Goal: Task Accomplishment & Management: Manage account settings

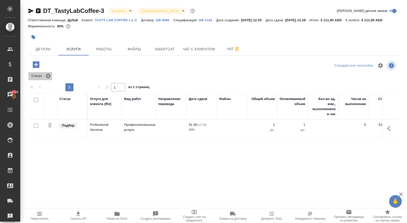
click at [49, 79] on icon at bounding box center [48, 76] width 6 height 6
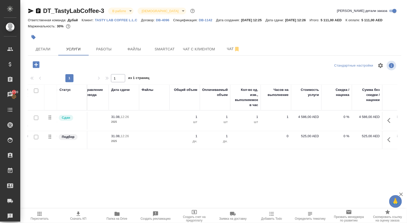
scroll to position [0, 78]
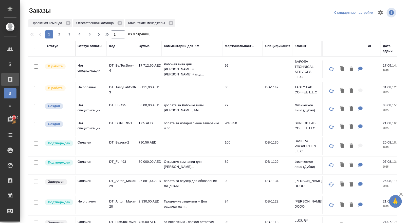
scroll to position [0, 1]
click at [149, 78] on td "5 500,00 AED" at bounding box center [148, 70] width 25 height 18
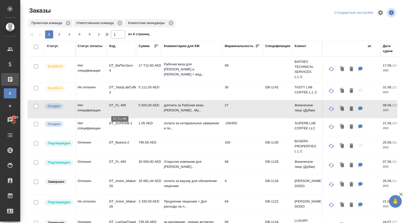
click at [118, 108] on p "DT_FL-495" at bounding box center [121, 105] width 24 height 5
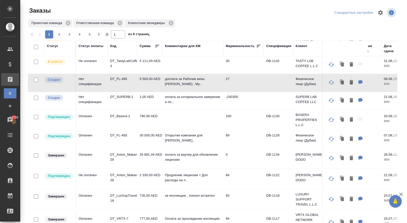
scroll to position [25, 0]
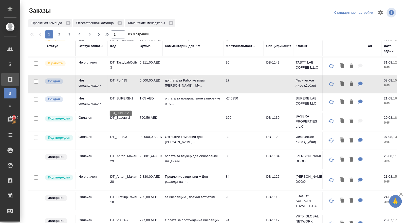
click at [127, 101] on p "DT_SUPERB-1" at bounding box center [122, 98] width 24 height 5
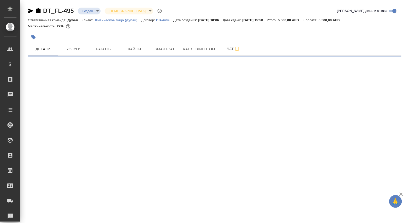
select select "RU"
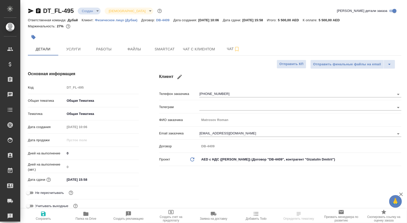
type textarea "x"
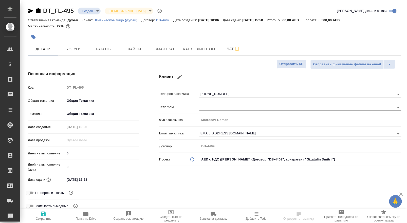
type textarea "x"
click at [102, 52] on span "Работы" at bounding box center [104, 49] width 24 height 6
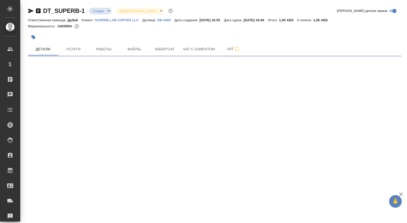
select select "RU"
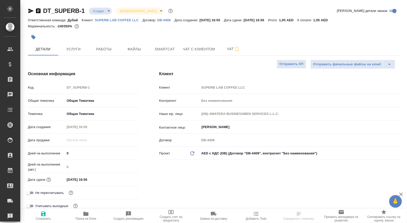
type textarea "x"
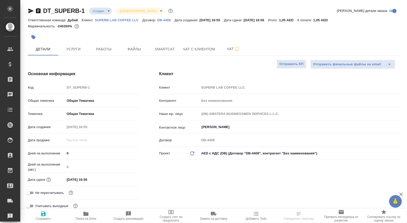
type textarea "x"
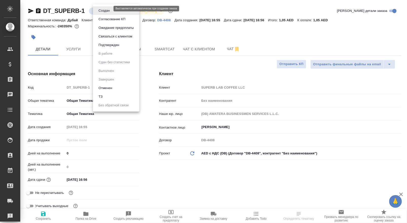
click at [106, 9] on body "🙏 .cls-1 fill:#fff; AWATERA Solokha Petro Клиенты Спецификации Заказы Чаты Todo…" at bounding box center [203, 111] width 407 height 223
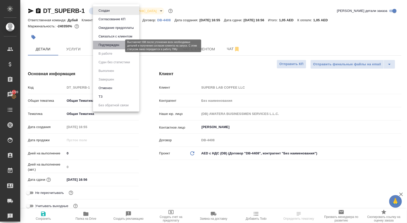
click at [114, 47] on button "Подтвержден" at bounding box center [109, 45] width 24 height 6
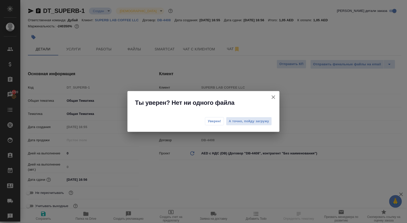
click at [208, 119] on span "Уверен!" at bounding box center [214, 121] width 13 height 5
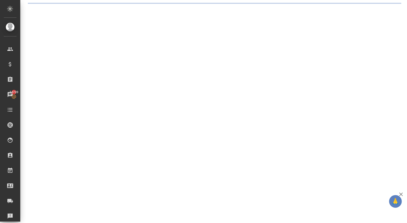
click at [106, 56] on div ".cls-1 fill:#fff; AWATERA Solokha Petro Клиенты Спецификации Заказы 14720 Чаты …" at bounding box center [203, 111] width 407 height 223
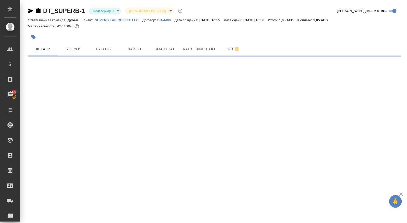
select select "RU"
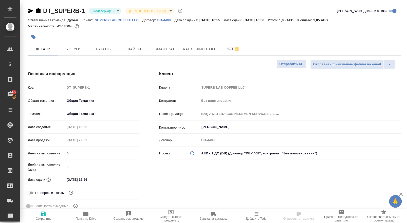
click at [106, 56] on button "Работы" at bounding box center [104, 49] width 30 height 13
type textarea "x"
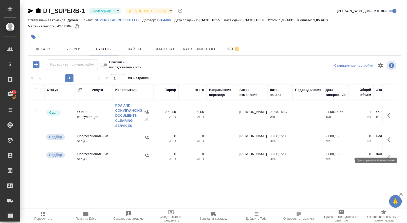
click at [387, 143] on icon "button" at bounding box center [390, 140] width 6 height 6
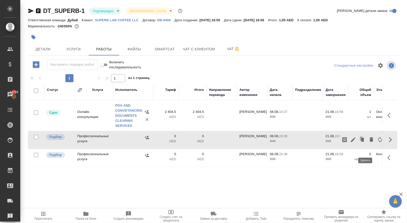
click at [370, 142] on icon "button" at bounding box center [372, 139] width 4 height 5
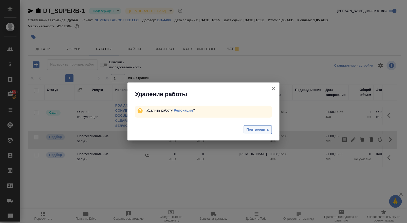
click at [266, 129] on span "Подтвердить" at bounding box center [258, 130] width 23 height 6
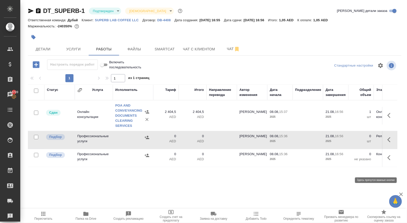
click at [388, 162] on button "button" at bounding box center [390, 158] width 12 height 12
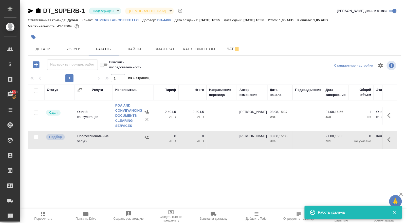
click at [367, 164] on div "Статус Услуга Исполнитель Тариф Итого Направление перевода Автор изменения Дата…" at bounding box center [213, 142] width 370 height 114
click at [387, 143] on icon "button" at bounding box center [390, 140] width 6 height 6
click at [368, 143] on icon "button" at bounding box center [371, 140] width 6 height 6
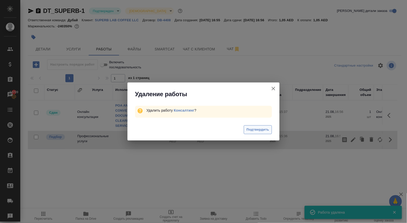
click at [244, 128] on button "Подтвердить" at bounding box center [258, 129] width 28 height 9
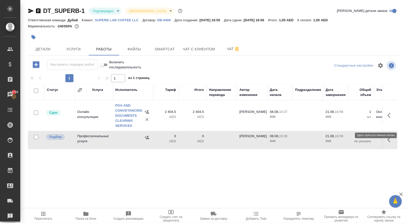
click at [385, 121] on button "button" at bounding box center [390, 115] width 12 height 12
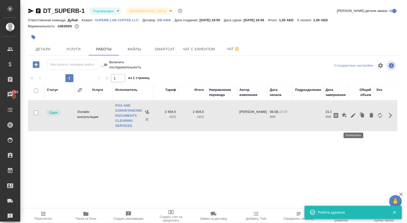
click at [359, 119] on icon "button" at bounding box center [362, 115] width 7 height 7
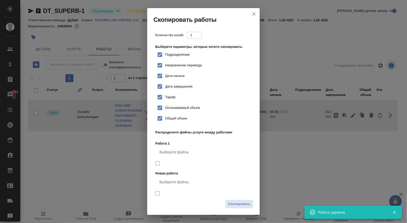
click at [173, 100] on span "Тариф" at bounding box center [170, 97] width 10 height 5
click at [165, 103] on input "Тариф" at bounding box center [160, 97] width 11 height 11
checkbox input "false"
click at [238, 202] on span "Скопировать" at bounding box center [239, 204] width 23 height 6
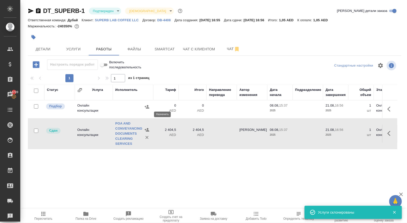
click at [147, 108] on icon "button" at bounding box center [147, 106] width 5 height 3
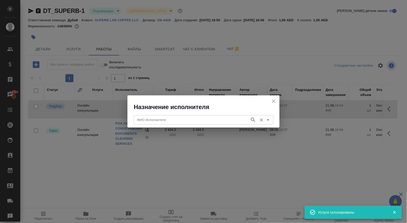
click at [148, 120] on input "ФИО Исполнителя" at bounding box center [191, 120] width 112 height 6
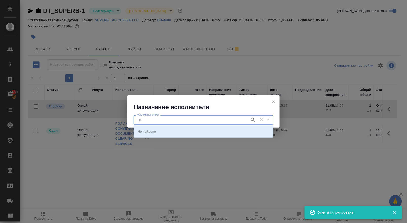
type input "е"
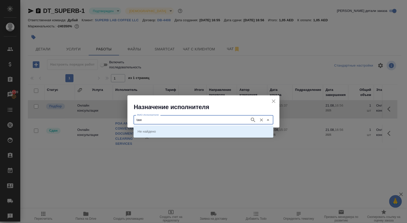
type input "taw"
type input "tath"
click at [155, 132] on li "TATHQEEF" at bounding box center [204, 131] width 140 height 9
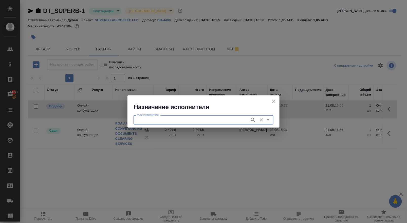
type input "TATHQEEF"
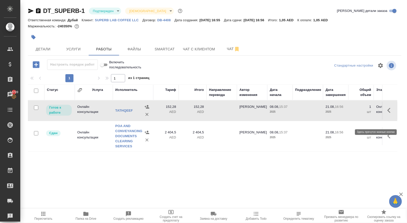
click at [392, 114] on icon "button" at bounding box center [390, 110] width 6 height 6
click at [350, 114] on icon "button" at bounding box center [353, 110] width 6 height 6
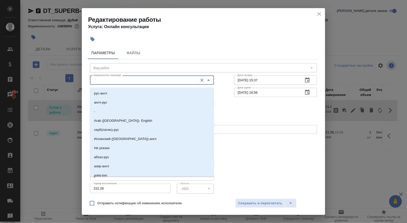
click at [112, 79] on input "Направление перевода" at bounding box center [143, 80] width 104 height 6
click at [119, 70] on div "Направление перевода Направление перевода" at bounding box center [152, 79] width 144 height 32
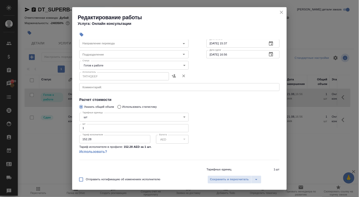
scroll to position [41, 0]
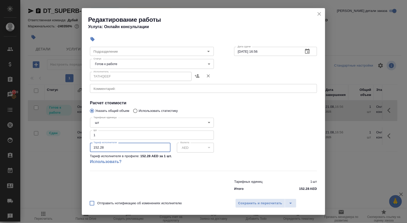
drag, startPoint x: 106, startPoint y: 155, endPoint x: 64, endPoint y: 147, distance: 42.7
click at [66, 148] on div "Редактирование работы Услуга: Онлайн консультации Параметры Файлы Вид работ Вид…" at bounding box center [203, 111] width 407 height 223
paste input "number"
click at [97, 152] on input "number" at bounding box center [130, 147] width 81 height 9
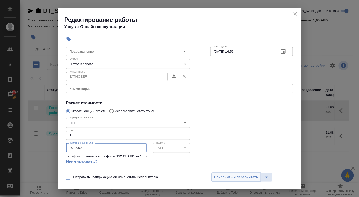
type input "2017.50"
click at [223, 178] on span "Сохранить и пересчитать" at bounding box center [236, 177] width 44 height 6
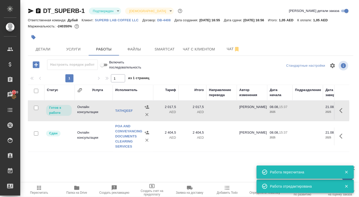
click at [39, 186] on icon "button" at bounding box center [39, 188] width 4 height 4
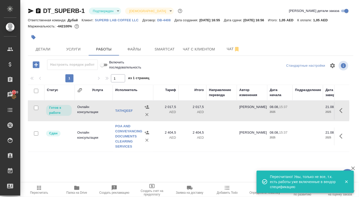
click at [39, 186] on icon "button" at bounding box center [39, 188] width 4 height 4
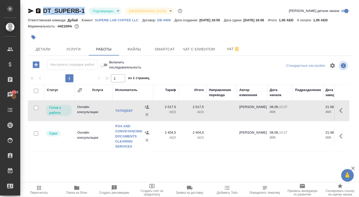
drag, startPoint x: 44, startPoint y: 7, endPoint x: 85, endPoint y: 7, distance: 41.3
click at [85, 7] on div "DT_SUPERB-1 Подтвержден confirmed Святая троица holyTrinity" at bounding box center [106, 11] width 156 height 8
copy div "DT_SUPERB-1"
click at [38, 190] on icon "button" at bounding box center [39, 188] width 4 height 4
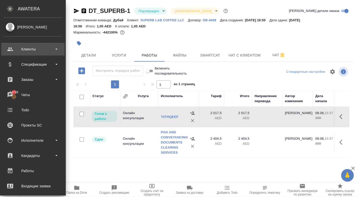
click at [27, 50] on div "Клиенты" at bounding box center [33, 49] width 58 height 8
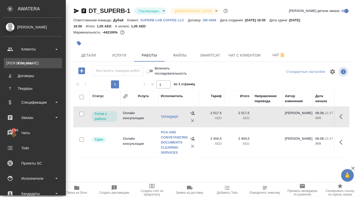
click at [32, 63] on div "Клиенты" at bounding box center [32, 63] width 53 height 5
select select "RU"
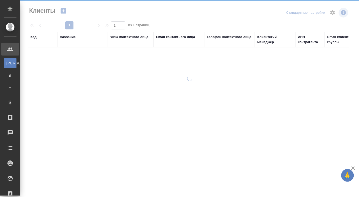
click at [32, 63] on div at bounding box center [189, 98] width 339 height 197
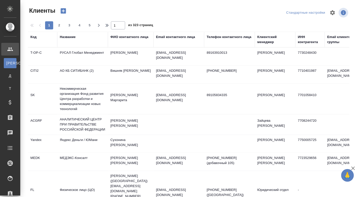
click at [66, 13] on icon "button" at bounding box center [63, 10] width 5 height 5
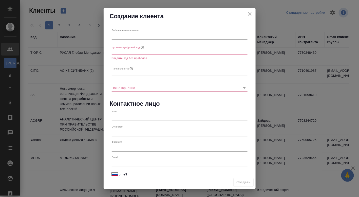
click at [251, 13] on icon "close" at bounding box center [250, 14] width 6 height 6
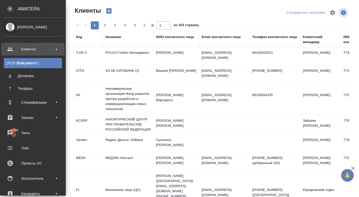
click at [27, 64] on div "Клиенты" at bounding box center [32, 63] width 53 height 5
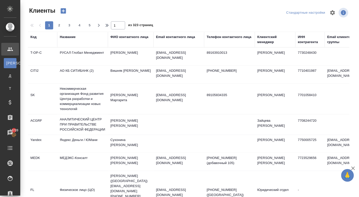
click at [74, 36] on div "Название" at bounding box center [68, 36] width 16 height 5
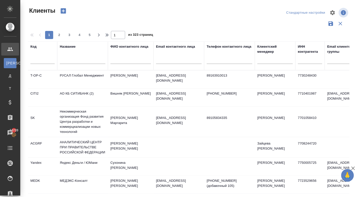
click at [77, 60] on input "text" at bounding box center [83, 61] width 46 height 6
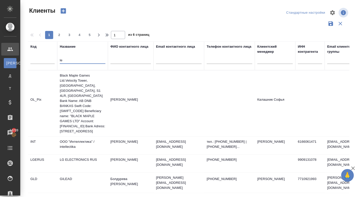
type input "l"
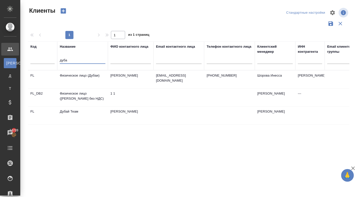
type input "дуба"
click at [73, 79] on td "Физическое лицо (Дубаи)" at bounding box center [82, 79] width 51 height 18
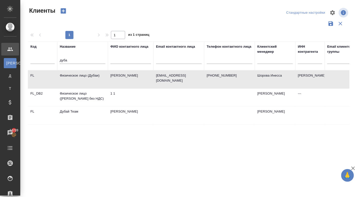
click at [73, 79] on td "Физическое лицо (Дубаи)" at bounding box center [82, 79] width 51 height 18
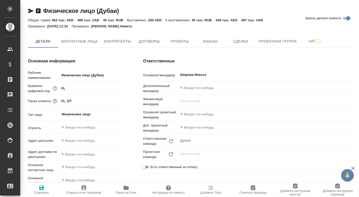
type textarea "x"
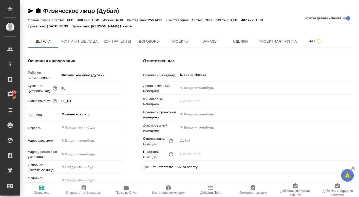
type textarea "x"
click at [146, 37] on button "Договоры" at bounding box center [149, 41] width 30 height 13
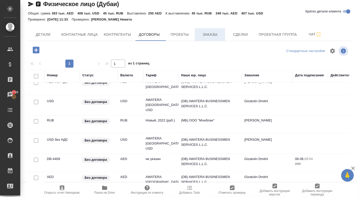
click at [205, 31] on span "Заказы" at bounding box center [210, 34] width 24 height 6
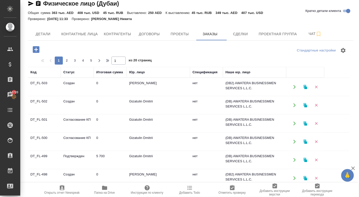
click at [295, 87] on icon "button" at bounding box center [294, 87] width 5 height 5
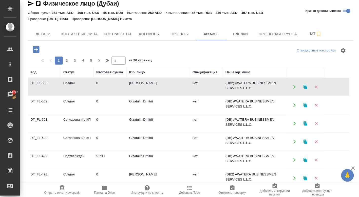
click at [36, 49] on icon "button" at bounding box center [36, 49] width 7 height 7
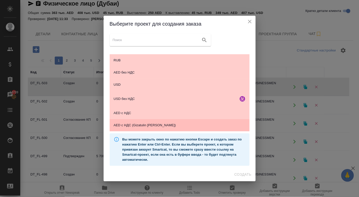
click at [132, 124] on span "AED c НДС (Gizatulin Dmitri)" at bounding box center [180, 125] width 132 height 5
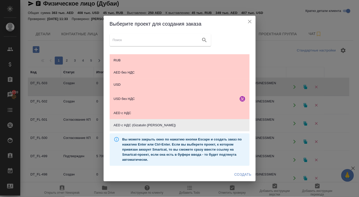
click at [239, 173] on span "Создать" at bounding box center [242, 174] width 17 height 6
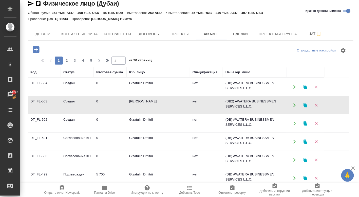
click at [293, 88] on icon "button" at bounding box center [294, 87] width 5 height 5
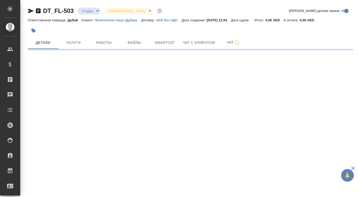
select select "RU"
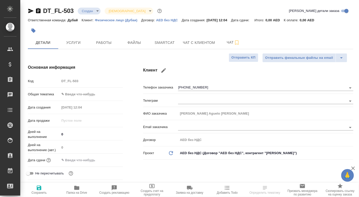
type textarea "x"
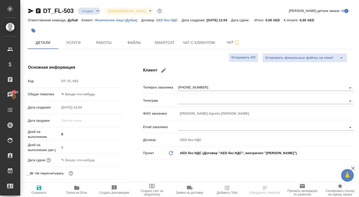
type textarea "x"
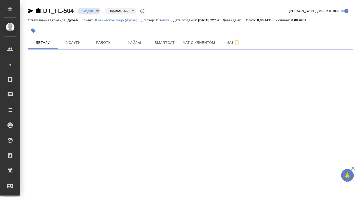
select select "RU"
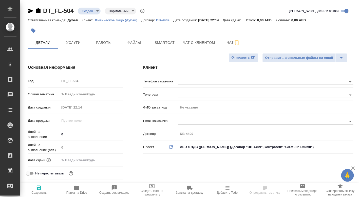
type textarea "x"
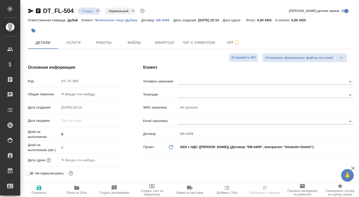
type textarea "x"
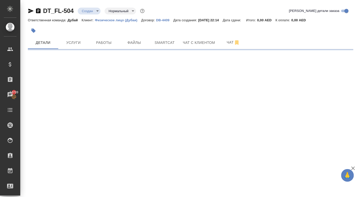
select select "RU"
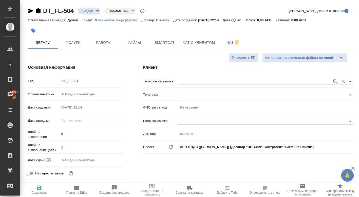
type textarea "x"
click at [349, 81] on icon "Open" at bounding box center [350, 82] width 6 height 6
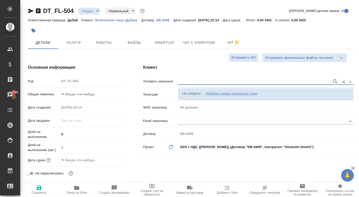
click at [228, 94] on div "Добавить новое контактное лицо" at bounding box center [232, 93] width 52 height 5
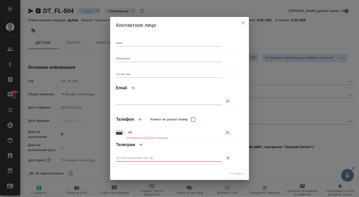
click at [136, 35] on div "Имя" at bounding box center [169, 40] width 106 height 11
type input "[MEDICAL_DATA]"
type input "[PERSON_NAME]"
click at [139, 133] on input "+7" at bounding box center [174, 132] width 96 height 7
select select "ZZ"
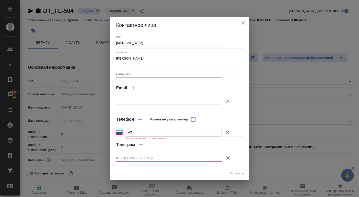
type input "+"
paste input "90 536 843 26 88"
select select "TR"
type input "[PHONE_NUMBER]"
click at [139, 158] on input "text" at bounding box center [169, 157] width 106 height 7
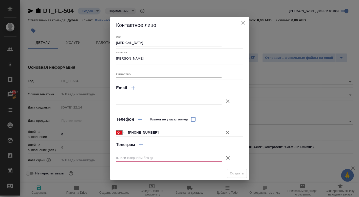
click at [238, 178] on div "Создать" at bounding box center [179, 173] width 139 height 13
click at [236, 176] on div "Создать" at bounding box center [179, 173] width 139 height 13
click at [228, 158] on icon "button" at bounding box center [228, 158] width 6 height 6
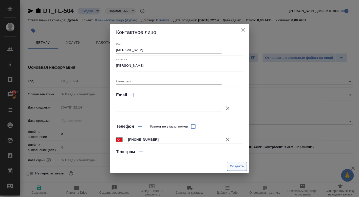
click at [239, 166] on span "Создать" at bounding box center [237, 166] width 14 height 6
type input "[PERSON_NAME] [MEDICAL_DATA]"
type textarea "x"
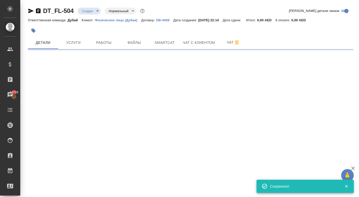
type input "holyTrinity"
select select "RU"
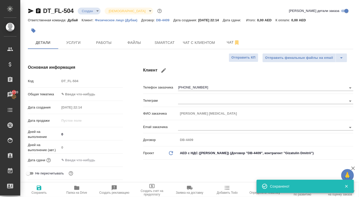
type textarea "x"
click at [39, 187] on icon "button" at bounding box center [39, 188] width 5 height 5
type textarea "x"
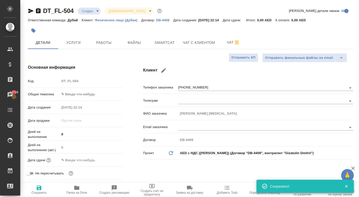
type textarea "x"
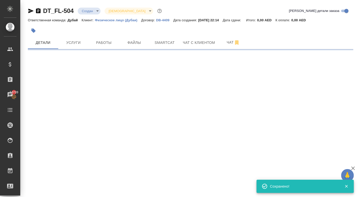
select select "RU"
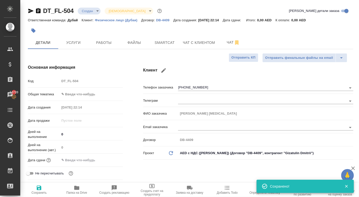
type textarea "x"
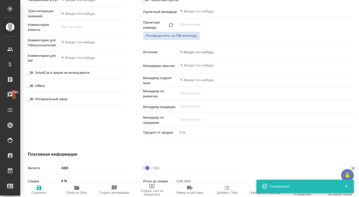
scroll to position [238, 0]
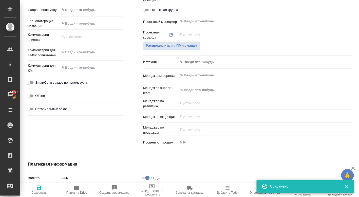
click at [82, 75] on div "Комментарии для КМ x" at bounding box center [75, 70] width 95 height 15
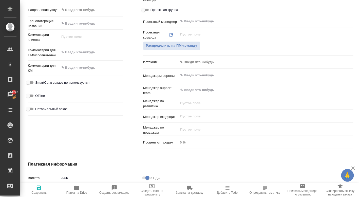
type textarea "x"
click at [83, 70] on textarea at bounding box center [91, 68] width 63 height 9
type textarea "x"
type textarea "j"
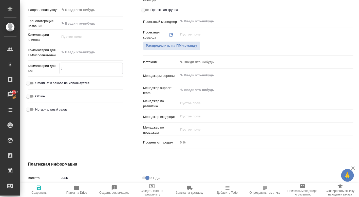
type textarea "x"
type textarea "jn"
type textarea "x"
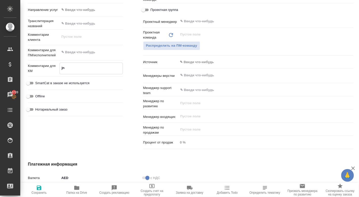
type textarea "x"
type textarea "jnr"
type textarea "x"
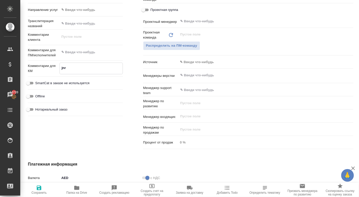
type textarea "x"
type textarea "jnrh"
type textarea "x"
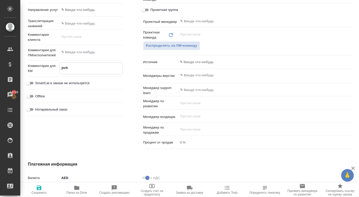
type textarea "jnrhs"
type textarea "x"
type textarea "jnrhsn"
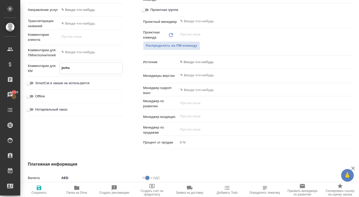
type textarea "x"
type textarea "jnrhsnb"
type textarea "x"
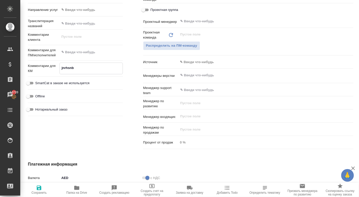
type textarea "x"
type textarea "jnrhsnbt"
type textarea "x"
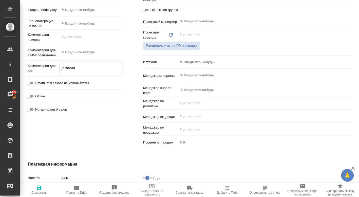
type textarea "x"
type textarea "jnrhsnbt"
type textarea "x"
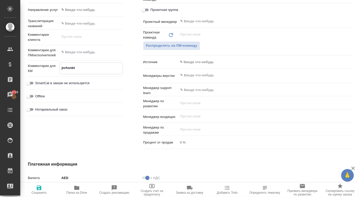
type textarea "jnrhsnbt r"
type textarea "x"
type textarea "jnrhsnbt rj"
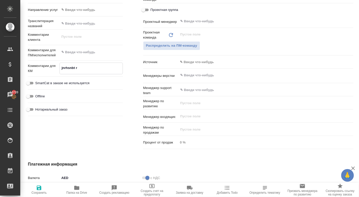
type textarea "x"
type textarea "jnrhsnbt rjv"
type textarea "x"
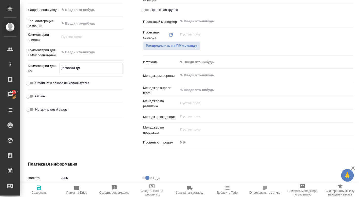
type textarea "x"
type textarea "jnrhsnbt rjvg"
type textarea "x"
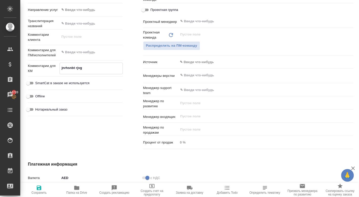
type textarea "x"
type textarea "jnrhsnbt rjvgf"
type textarea "x"
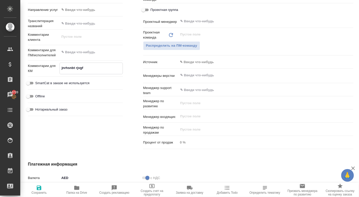
type textarea "jnrhsnbt rjvgfy"
type textarea "x"
type textarea "jnrhsnbt rjvgfyb"
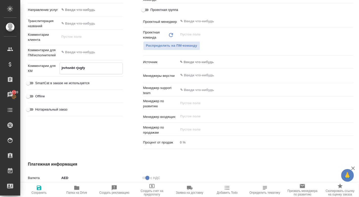
type textarea "x"
type textarea "jnrhsnbt rjvgfybb"
type textarea "x"
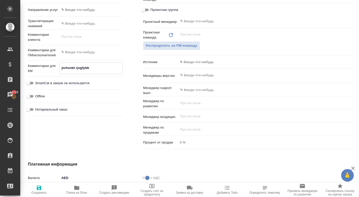
type textarea "x"
type textarea "jnrhsnbt rjvgfyb"
type textarea "x"
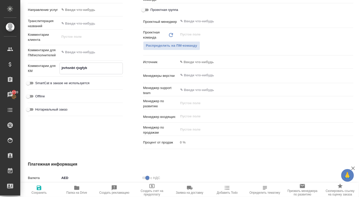
type textarea "x"
type textarea "jnrhsnbt rjvgfy"
type textarea "x"
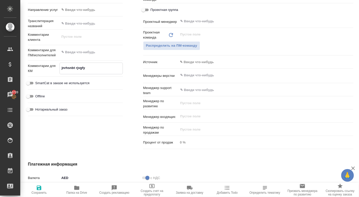
type textarea "jnrhsnbt rjvgf"
type textarea "x"
type textarea "jnrhsnbt rjvg"
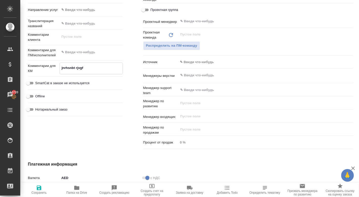
type textarea "x"
type textarea "jnrhsnbt rjv"
type textarea "x"
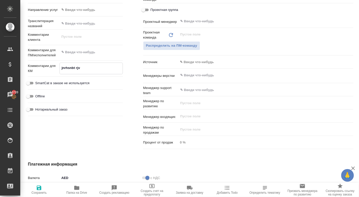
type textarea "x"
type textarea "jnrhsnbt rj"
type textarea "x"
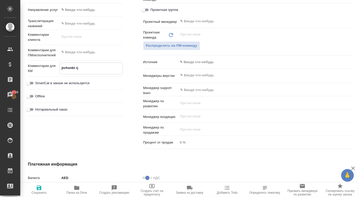
type textarea "x"
type textarea "jnrhsnbt r"
type textarea "x"
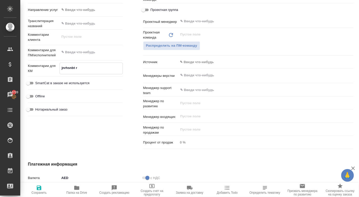
type textarea "jnrhsnbt"
type textarea "x"
type textarea "jnrhsnbt"
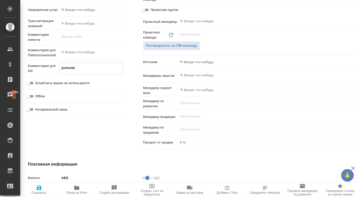
type textarea "x"
type textarea "jnrhsnb"
type textarea "x"
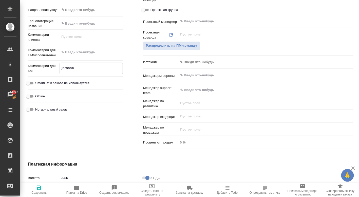
type textarea "x"
type textarea "jnrhsn"
type textarea "x"
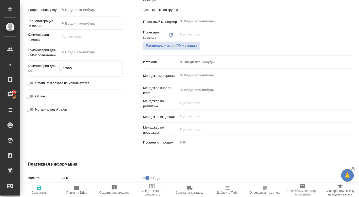
type textarea "x"
type textarea "jnrhs"
type textarea "x"
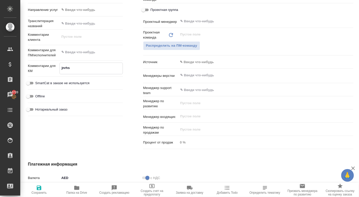
type textarea "jnrh"
type textarea "x"
type textarea "jnr"
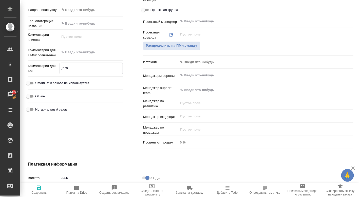
type textarea "x"
type textarea "jn"
type textarea "x"
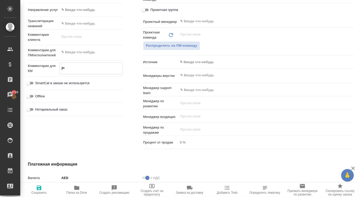
type textarea "x"
type textarea "j"
type textarea "x"
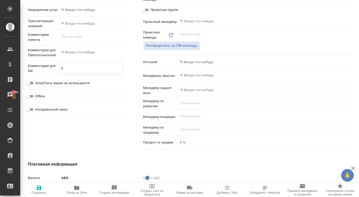
type textarea "x"
type textarea "о"
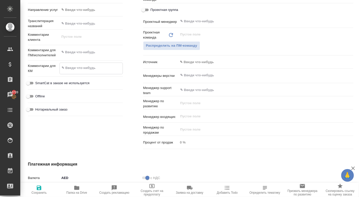
type textarea "x"
type textarea "от"
type textarea "x"
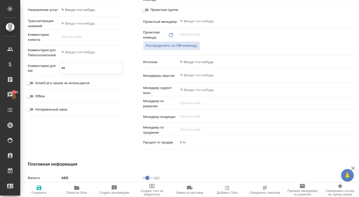
type textarea "x"
type textarea "отк"
type textarea "x"
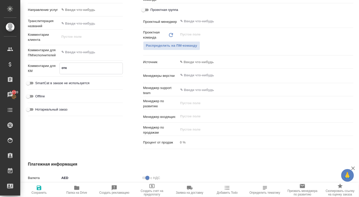
type textarea "x"
type textarea "откр"
type textarea "x"
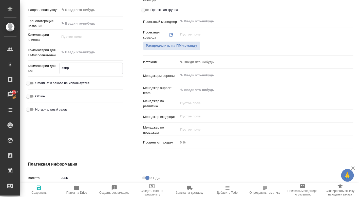
type textarea "откры"
type textarea "x"
type textarea "открыт"
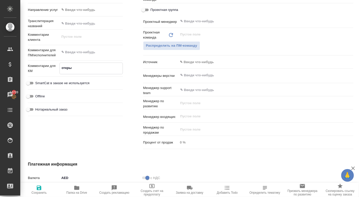
type textarea "x"
type textarea "открыти"
type textarea "x"
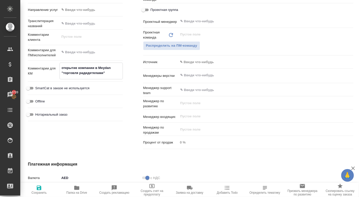
click at [62, 68] on textarea "открытие компании в Meydan "торговля радидетялами"" at bounding box center [91, 71] width 63 height 14
paste textarea "PGS Trading LLC-FZ"
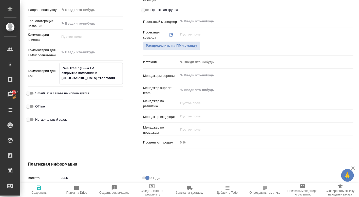
click at [87, 79] on textarea "PGS Trading LLC-FZ открытие компании в [GEOGRAPHIC_DATA] "торговля радидетялами"" at bounding box center [91, 73] width 63 height 19
click at [116, 79] on textarea "PGS Trading LLC-FZ открытие компании в [GEOGRAPHIC_DATA] "торговля радиодетялам…" at bounding box center [91, 73] width 63 height 19
click at [41, 189] on icon "button" at bounding box center [39, 188] width 5 height 5
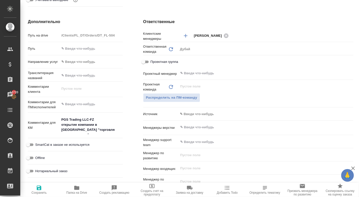
scroll to position [183, 0]
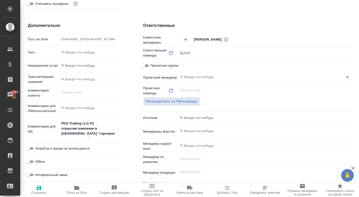
click at [191, 77] on input "text" at bounding box center [257, 77] width 155 height 6
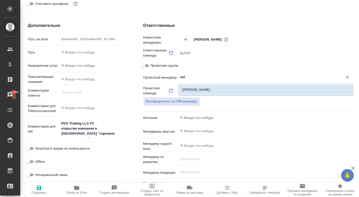
click at [192, 91] on li "[PERSON_NAME]" at bounding box center [265, 89] width 175 height 9
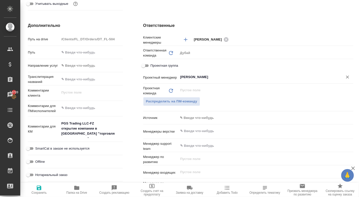
click at [40, 188] on icon "button" at bounding box center [39, 188] width 5 height 5
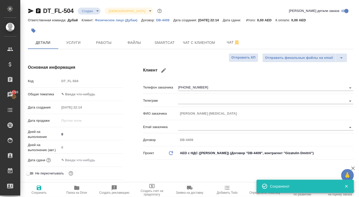
click at [73, 96] on body "🙏 .cls-1 fill:#fff; AWATERA [PERSON_NAME] Спецификации Заказы 14720 Чаты Todo П…" at bounding box center [179, 98] width 359 height 197
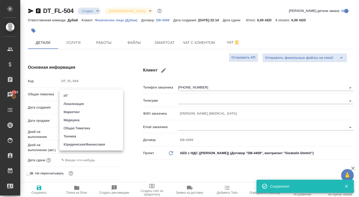
click at [79, 127] on li "Общая Тематика" at bounding box center [92, 128] width 64 height 8
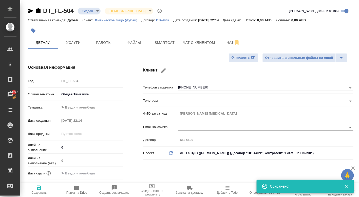
click at [78, 107] on body "🙏 .cls-1 fill:#fff; AWATERA [PERSON_NAME] Спецификации Заказы 14720 Чаты Todo П…" at bounding box center [179, 98] width 359 height 197
click at [80, 109] on li "Общая Тематика" at bounding box center [92, 109] width 64 height 8
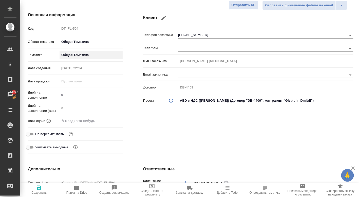
scroll to position [54, 0]
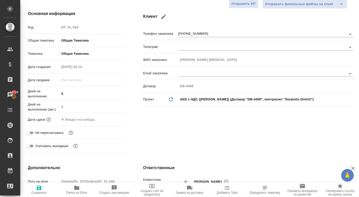
click at [79, 123] on input "text" at bounding box center [82, 119] width 44 height 7
click at [109, 120] on icon "button" at bounding box center [108, 119] width 6 height 6
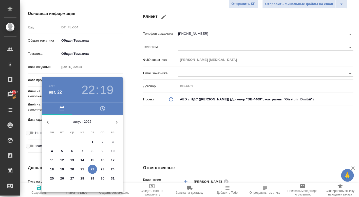
click at [94, 177] on p "29" at bounding box center [93, 178] width 4 height 5
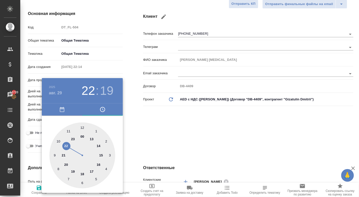
click at [141, 134] on div at bounding box center [179, 98] width 359 height 197
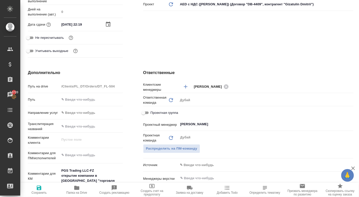
scroll to position [219, 0]
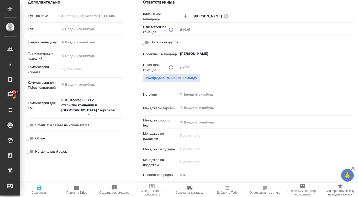
click at [38, 187] on icon "button" at bounding box center [39, 188] width 5 height 5
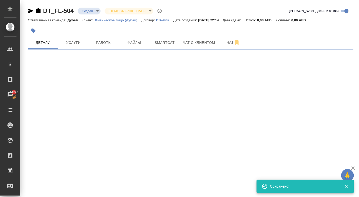
scroll to position [0, 0]
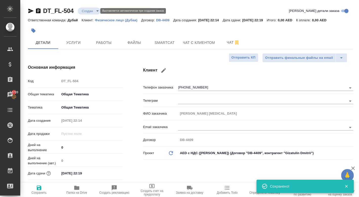
click at [95, 11] on body "🙏 .cls-1 fill:#fff; AWATERA [PERSON_NAME] Спецификации Заказы 14720 Чаты Todo П…" at bounding box center [179, 98] width 359 height 197
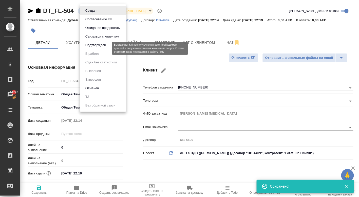
click at [97, 47] on button "Подтвержден" at bounding box center [96, 45] width 24 height 6
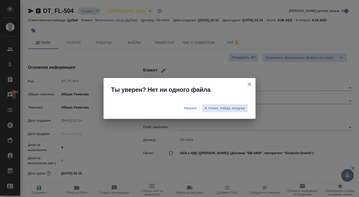
click at [190, 105] on button "Уверен!" at bounding box center [190, 108] width 19 height 8
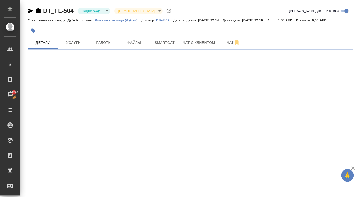
click at [94, 14] on body "🙏 .cls-1 fill:#fff; AWATERA [PERSON_NAME] Спецификации Заказы 14720 Чаты Todo П…" at bounding box center [179, 98] width 359 height 197
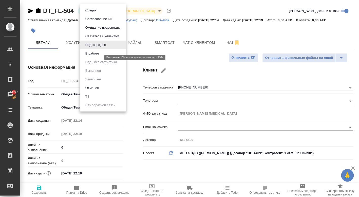
click at [96, 56] on button "В работе" at bounding box center [92, 54] width 17 height 6
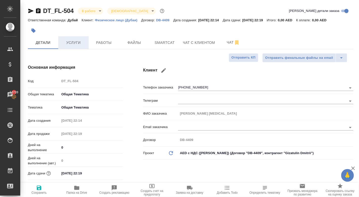
click at [74, 45] on span "Услуги" at bounding box center [73, 43] width 24 height 6
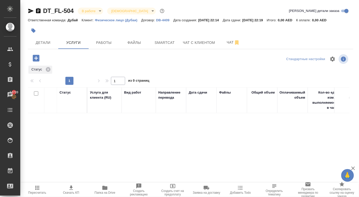
click at [39, 56] on icon "button" at bounding box center [36, 58] width 7 height 7
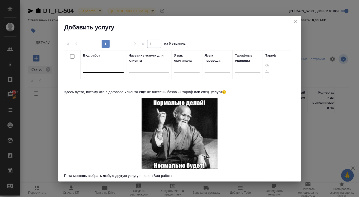
click at [97, 67] on div at bounding box center [103, 67] width 41 height 7
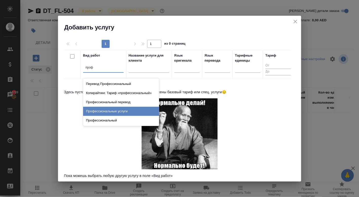
click at [106, 108] on div "Профессиональные услуги" at bounding box center [121, 111] width 76 height 9
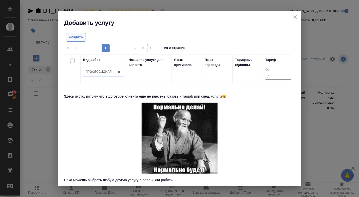
click at [78, 37] on span "Создать" at bounding box center [76, 37] width 14 height 6
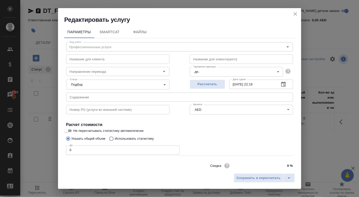
click at [89, 151] on input "0" at bounding box center [123, 149] width 114 height 9
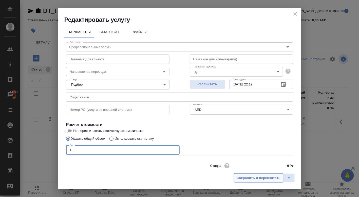
click at [242, 175] on span "Сохранить и пересчитать" at bounding box center [259, 178] width 44 height 6
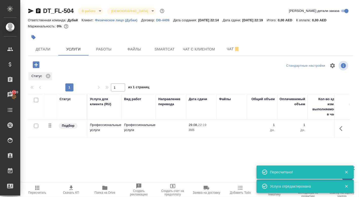
click at [338, 126] on div at bounding box center [342, 128] width 10 height 12
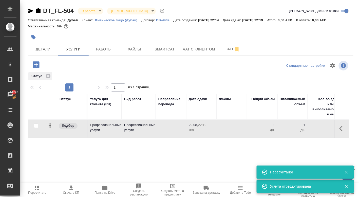
click at [342, 132] on icon "button" at bounding box center [343, 128] width 6 height 6
click at [312, 131] on icon "button" at bounding box center [314, 128] width 5 height 5
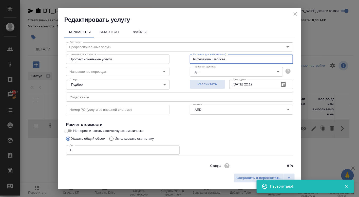
drag, startPoint x: 231, startPoint y: 60, endPoint x: 155, endPoint y: 53, distance: 76.6
click at [157, 55] on div "Название для клиента Профессиональные услуги Название для клиента Название для …" at bounding box center [179, 58] width 247 height 32
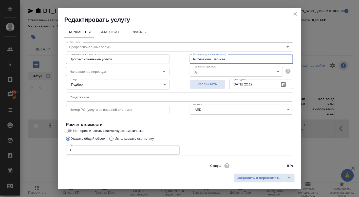
click at [115, 53] on div "Название для клиента Профессиональные услуги Название для клиента" at bounding box center [118, 58] width 124 height 32
click at [115, 58] on input "Профессиональные услуги" at bounding box center [117, 58] width 103 height 9
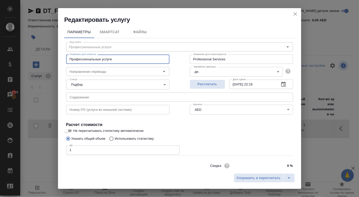
click at [115, 58] on input "Профессиональные услуги" at bounding box center [117, 58] width 103 height 9
paste input "Professional Services"
click at [241, 177] on span "Сохранить и пересчитать" at bounding box center [259, 178] width 44 height 6
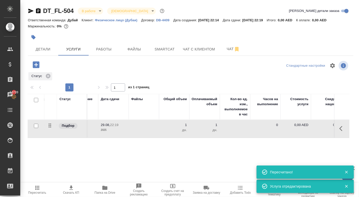
scroll to position [0, 90]
click at [296, 127] on p "0,00 AED" at bounding box center [293, 124] width 25 height 5
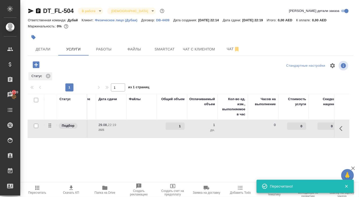
click at [296, 128] on input "0" at bounding box center [296, 125] width 19 height 7
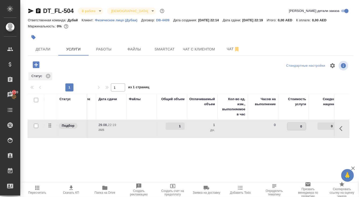
click at [296, 128] on input "0" at bounding box center [297, 126] width 19 height 7
paste input "number"
click at [295, 129] on input "number" at bounding box center [297, 126] width 19 height 7
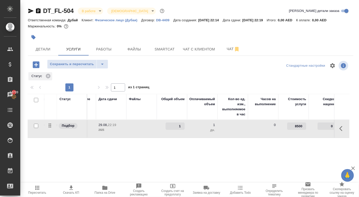
click at [284, 158] on div "Статус Услуга для клиента (RU) Вид работ Направление перевода Дата сдачи Файлы …" at bounding box center [189, 148] width 322 height 109
click at [84, 64] on span "Сохранить и пересчитать" at bounding box center [72, 64] width 44 height 6
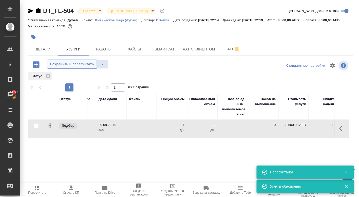
click at [80, 67] on span "Сохранить и пересчитать" at bounding box center [72, 64] width 44 height 6
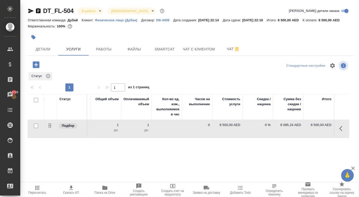
scroll to position [0, 156]
click at [37, 69] on icon "button" at bounding box center [36, 64] width 9 height 9
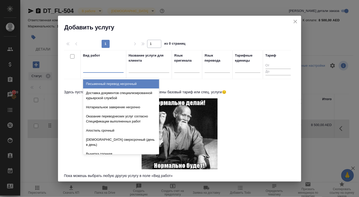
click at [88, 68] on div at bounding box center [103, 67] width 41 height 7
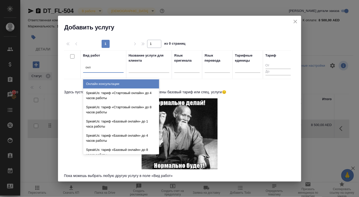
click at [95, 84] on div "Онлайн консультации" at bounding box center [121, 83] width 76 height 9
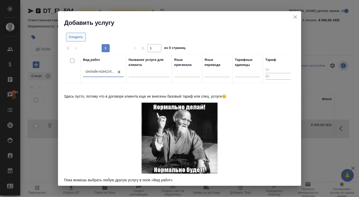
click at [73, 40] on span "Создать" at bounding box center [76, 37] width 14 height 6
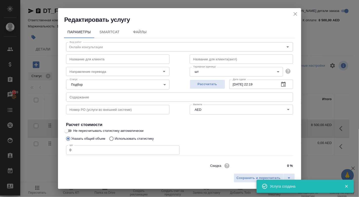
click at [111, 151] on input "0" at bounding box center [123, 149] width 114 height 9
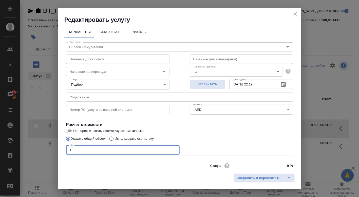
click at [215, 59] on input "text" at bounding box center [241, 58] width 103 height 9
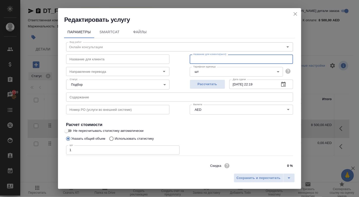
click at [215, 59] on input "text" at bounding box center [241, 58] width 103 height 9
drag, startPoint x: 224, startPoint y: 58, endPoint x: 175, endPoint y: 60, distance: 49.0
click at [175, 60] on div "Вид работ [PERSON_NAME] консультации Вид работ Название для клиента Название дл…" at bounding box center [179, 112] width 231 height 148
click at [116, 58] on input "text" at bounding box center [117, 58] width 103 height 9
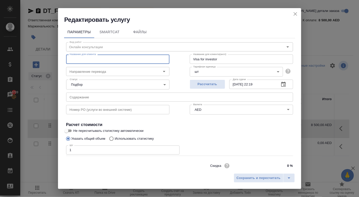
click at [116, 58] on input "text" at bounding box center [117, 58] width 103 height 9
paste input "Visa for investor"
click at [256, 175] on span "Сохранить и пересчитать" at bounding box center [259, 178] width 44 height 6
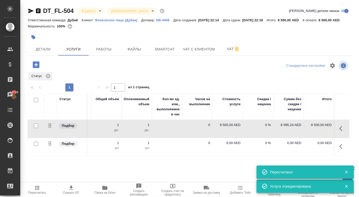
click at [338, 152] on button "button" at bounding box center [343, 146] width 12 height 12
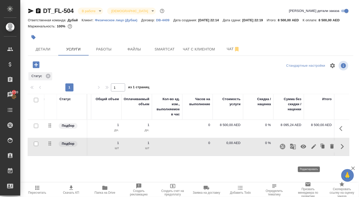
click at [311, 150] on icon "button" at bounding box center [314, 146] width 6 height 6
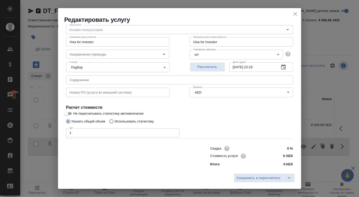
scroll to position [21, 0]
click at [293, 14] on icon "close" at bounding box center [295, 14] width 6 height 6
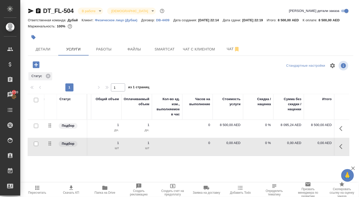
click at [292, 145] on p "0,00 AED" at bounding box center [288, 142] width 25 height 5
click at [226, 145] on p "0,00 AED" at bounding box center [227, 142] width 25 height 5
click at [232, 148] on input "0" at bounding box center [231, 143] width 19 height 7
click at [232, 148] on input "0" at bounding box center [231, 144] width 19 height 7
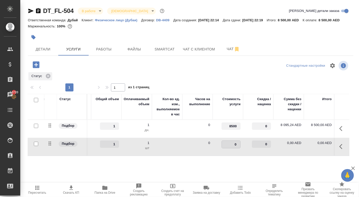
click at [232, 148] on input "0" at bounding box center [231, 144] width 19 height 7
paste input "number"
paste input "00"
click at [210, 102] on th "Часов на выполнение" at bounding box center [197, 107] width 30 height 26
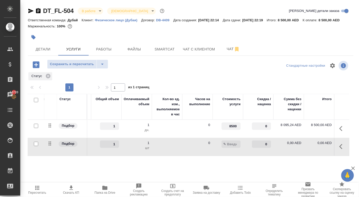
click at [233, 148] on input "number" at bounding box center [231, 143] width 19 height 7
paste input "7.595"
click at [231, 148] on input "7.595" at bounding box center [231, 144] width 19 height 7
click at [225, 169] on div "Статус Услуга для клиента (RU) Вид работ Направление перевода Дата сдачи Файлы …" at bounding box center [189, 148] width 322 height 109
click at [80, 67] on span "Сохранить и пересчитать" at bounding box center [72, 64] width 44 height 6
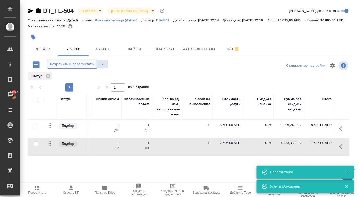
click at [79, 67] on span "Сохранить и пересчитать" at bounding box center [72, 64] width 44 height 6
click at [341, 149] on icon "button" at bounding box center [341, 146] width 3 height 5
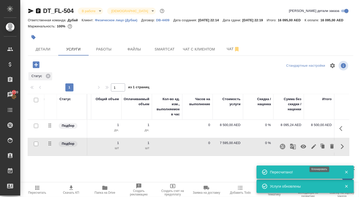
click at [322, 148] on icon "button" at bounding box center [323, 146] width 3 height 4
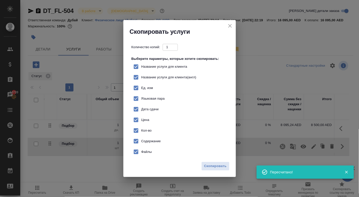
click at [229, 24] on icon "close" at bounding box center [230, 26] width 4 height 4
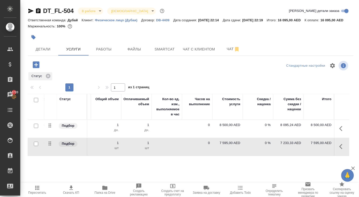
scroll to position [0, 156]
click at [341, 151] on button "button" at bounding box center [343, 146] width 12 height 12
click at [311, 150] on icon "button" at bounding box center [314, 146] width 6 height 6
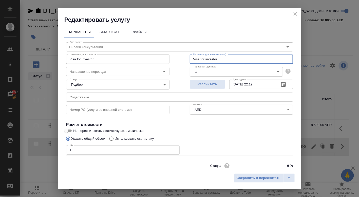
drag, startPoint x: 220, startPoint y: 60, endPoint x: 115, endPoint y: 53, distance: 105.4
click at [115, 53] on div "Название для клиента Visa for investor Название для клиента Название для клиент…" at bounding box center [179, 58] width 247 height 32
click at [296, 13] on icon "close" at bounding box center [296, 14] width 4 height 4
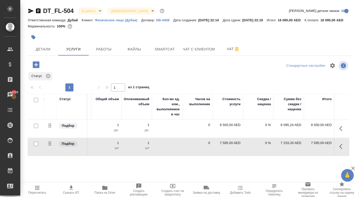
click at [340, 149] on icon "button" at bounding box center [341, 146] width 3 height 5
click at [322, 148] on icon "button" at bounding box center [323, 146] width 3 height 4
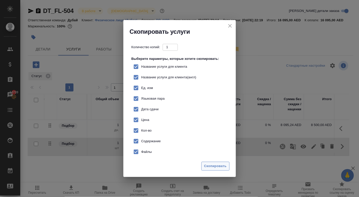
click at [207, 169] on span "Скопировать" at bounding box center [215, 166] width 23 height 6
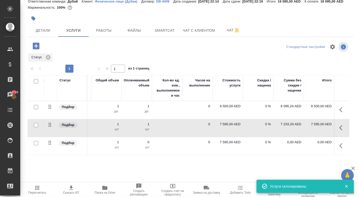
scroll to position [27, 0]
click at [341, 145] on icon "button" at bounding box center [343, 146] width 6 height 6
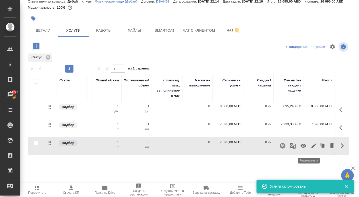
click at [311, 147] on icon "button" at bounding box center [314, 146] width 6 height 6
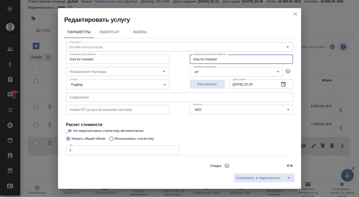
drag, startPoint x: 230, startPoint y: 60, endPoint x: 165, endPoint y: 59, distance: 64.6
click at [167, 60] on div "Название для клиента Visa for investor Название для клиента Название для клиент…" at bounding box center [179, 58] width 247 height 32
paste input "Establishment Card"
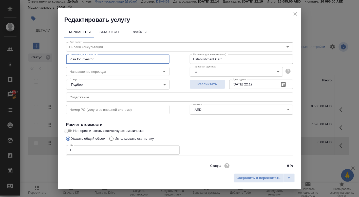
drag, startPoint x: 105, startPoint y: 58, endPoint x: 60, endPoint y: 53, distance: 45.5
click at [60, 53] on div "Параметры SmartCat Файлы Вид работ [PERSON_NAME] консультации Вид работ Названи…" at bounding box center [179, 97] width 243 height 147
paste input "Establishment Card"
click at [254, 176] on span "Сохранить и пересчитать" at bounding box center [259, 178] width 44 height 6
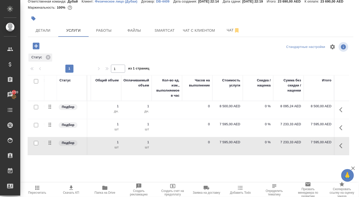
scroll to position [0, 156]
click at [229, 143] on p "7 595,00 AED" at bounding box center [227, 142] width 25 height 5
click at [232, 144] on input "7595" at bounding box center [231, 143] width 19 height 7
paste input "2.220"
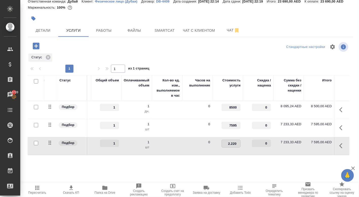
click at [232, 145] on input "2.220" at bounding box center [231, 143] width 19 height 7
click at [268, 16] on div at bounding box center [191, 18] width 326 height 11
click at [84, 44] on span "Сохранить и пересчитать" at bounding box center [72, 46] width 44 height 6
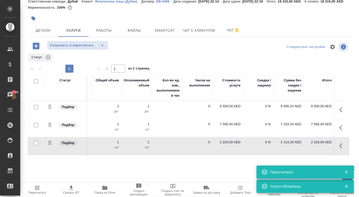
click at [342, 148] on icon "button" at bounding box center [343, 146] width 6 height 6
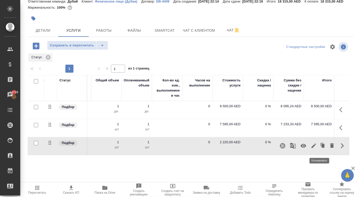
click at [322, 147] on icon "button" at bounding box center [323, 146] width 3 height 4
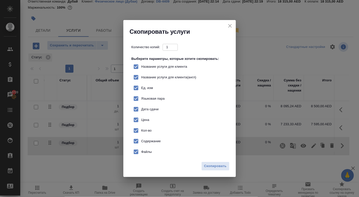
click at [148, 121] on span "Цена" at bounding box center [145, 119] width 8 height 5
click at [141, 121] on input "Цена" at bounding box center [136, 120] width 11 height 11
click at [215, 168] on span "Скопировать" at bounding box center [215, 166] width 23 height 6
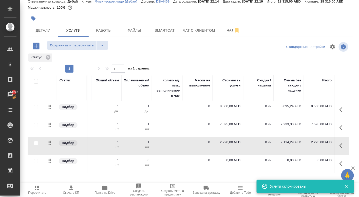
click at [340, 161] on button "button" at bounding box center [343, 164] width 12 height 12
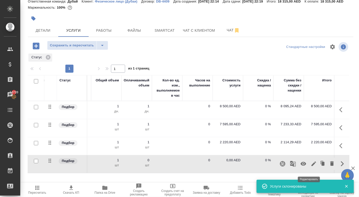
click at [312, 166] on icon "button" at bounding box center [314, 163] width 5 height 5
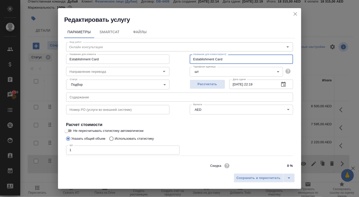
drag, startPoint x: 223, startPoint y: 60, endPoint x: 147, endPoint y: 54, distance: 76.8
click at [150, 55] on div "Название для клиента Establishment Card Название для клиента Название для клиен…" at bounding box center [179, 58] width 247 height 32
paste input "2,220"
paste input "Visa quota"
click at [99, 58] on input "Establishment Card" at bounding box center [117, 58] width 103 height 9
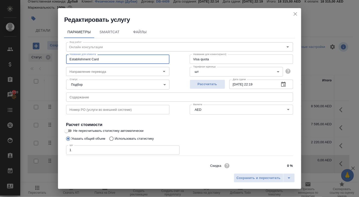
click at [99, 58] on input "Establishment Card" at bounding box center [117, 58] width 103 height 9
paste input "Visa quota"
click at [243, 179] on span "Сохранить и пересчитать" at bounding box center [259, 178] width 44 height 6
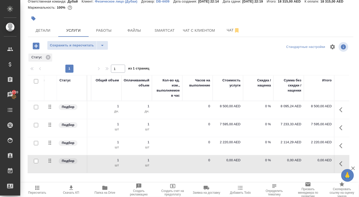
click at [230, 163] on p "0,00 AED" at bounding box center [227, 160] width 25 height 5
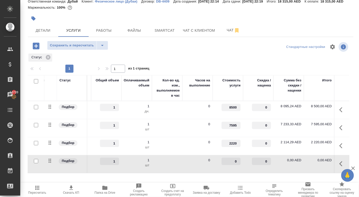
click at [230, 163] on input "0" at bounding box center [231, 161] width 19 height 7
click at [230, 160] on input "0" at bounding box center [231, 161] width 19 height 7
paste input "1.87"
click at [122, 48] on div "Сохранить и пересчитать" at bounding box center [82, 46] width 108 height 10
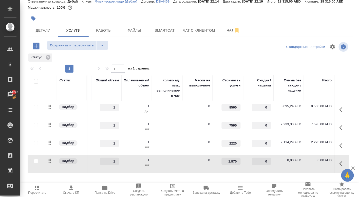
click at [122, 49] on div "Сохранить и пересчитать" at bounding box center [82, 46] width 108 height 10
click at [69, 41] on button "Сохранить и пересчитать" at bounding box center [72, 45] width 50 height 9
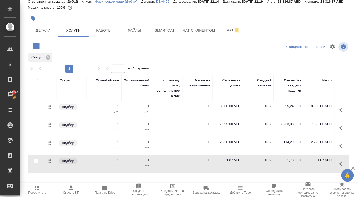
click at [230, 163] on p "1,87 AED" at bounding box center [227, 160] width 25 height 5
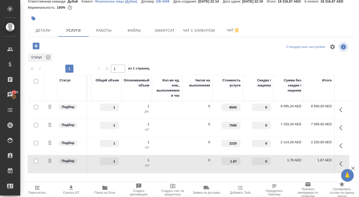
click at [230, 163] on input "1.87" at bounding box center [231, 161] width 19 height 7
click at [233, 163] on input "1.87" at bounding box center [231, 161] width 19 height 7
click at [191, 59] on div "Статус" at bounding box center [189, 57] width 322 height 9
click at [73, 45] on span "Сохранить и пересчитать" at bounding box center [72, 46] width 44 height 6
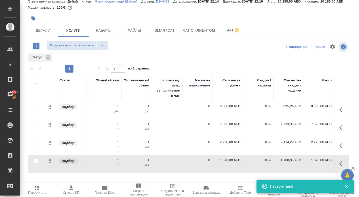
click at [347, 170] on button "🙏" at bounding box center [347, 175] width 13 height 13
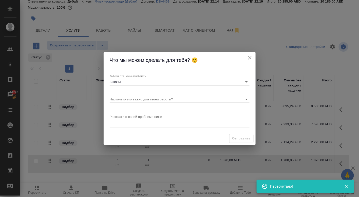
click at [250, 60] on icon "close" at bounding box center [250, 58] width 6 height 6
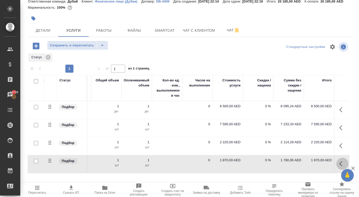
click at [339, 162] on button "button" at bounding box center [343, 164] width 12 height 12
click at [321, 164] on icon "button" at bounding box center [322, 162] width 3 height 3
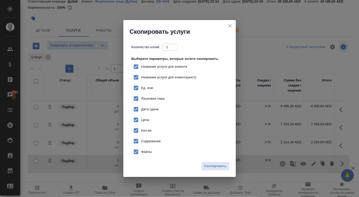
click at [143, 116] on label "Цена" at bounding box center [140, 120] width 19 height 11
click at [141, 116] on input "Цена" at bounding box center [136, 120] width 11 height 11
click at [211, 169] on span "Скопировать" at bounding box center [215, 166] width 23 height 6
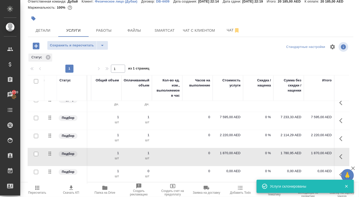
scroll to position [10, 156]
click at [340, 172] on icon "button" at bounding box center [343, 175] width 6 height 6
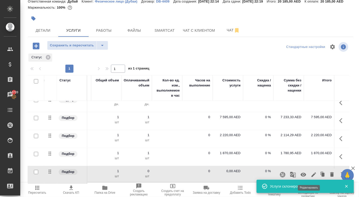
click at [311, 172] on icon "button" at bounding box center [314, 175] width 6 height 6
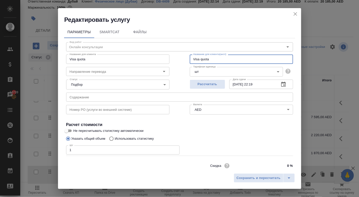
drag, startPoint x: 214, startPoint y: 62, endPoint x: 163, endPoint y: 46, distance: 53.7
click at [165, 48] on div "Название для клиента Visa quota Название для клиента Название для клиента(англ)…" at bounding box center [179, 58] width 247 height 32
paste input "Share Desk"
click at [136, 58] on input "Visa quota" at bounding box center [117, 58] width 103 height 9
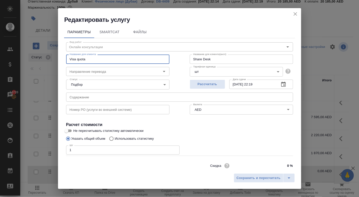
click at [136, 58] on input "Visa quota" at bounding box center [117, 58] width 103 height 9
paste input "Share Desk"
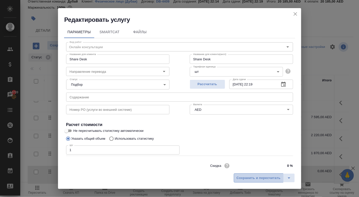
click at [239, 175] on span "Сохранить и пересчитать" at bounding box center [259, 178] width 44 height 6
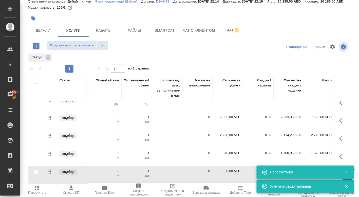
scroll to position [0, 0]
click at [229, 169] on p "0,00 AED" at bounding box center [227, 171] width 25 height 5
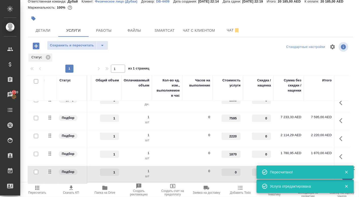
click at [234, 171] on input "0" at bounding box center [231, 172] width 19 height 7
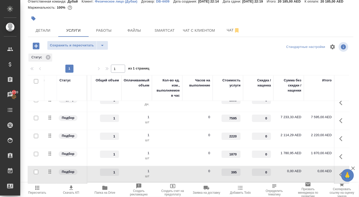
click at [72, 44] on span "Сохранить и пересчитать" at bounding box center [72, 46] width 44 height 6
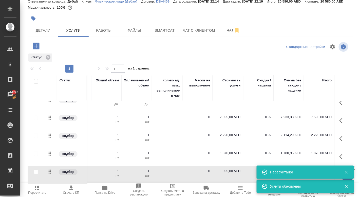
click at [38, 50] on icon "button" at bounding box center [36, 46] width 9 height 9
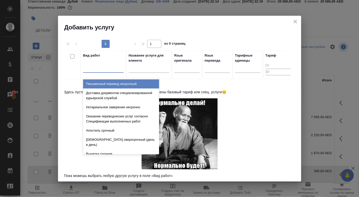
click at [97, 69] on div at bounding box center [103, 67] width 41 height 7
click at [297, 21] on icon "close" at bounding box center [295, 22] width 6 height 6
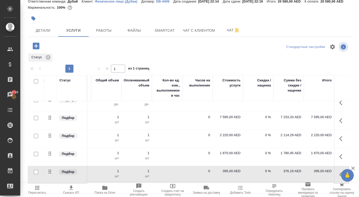
click at [337, 172] on button "button" at bounding box center [343, 175] width 12 height 12
click at [322, 173] on icon "button" at bounding box center [323, 175] width 3 height 4
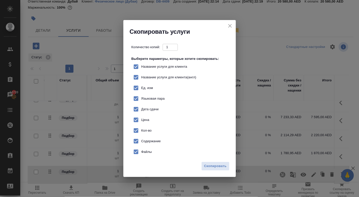
click at [151, 120] on div "Цена" at bounding box center [182, 120] width 96 height 11
click at [139, 117] on input "Цена" at bounding box center [136, 120] width 11 height 11
click at [209, 169] on span "Скопировать" at bounding box center [215, 166] width 23 height 6
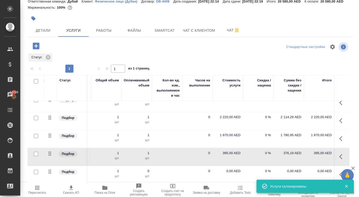
scroll to position [28, 156]
click at [338, 170] on button "button" at bounding box center [343, 175] width 12 height 12
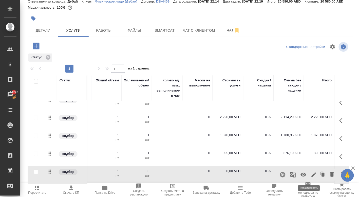
click at [312, 175] on icon "button" at bounding box center [314, 174] width 5 height 5
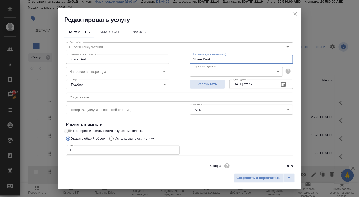
drag, startPoint x: 216, startPoint y: 60, endPoint x: 179, endPoint y: 60, distance: 36.5
click at [180, 60] on div "Вид работ [PERSON_NAME] консультации Вид работ Название для клиента Share Desk …" at bounding box center [179, 112] width 231 height 148
drag, startPoint x: 219, startPoint y: 60, endPoint x: 170, endPoint y: 60, distance: 48.4
click at [170, 60] on div "Вид работ Онлайн консультации Вид работ Название для клиента Share Desk Названи…" at bounding box center [179, 112] width 231 height 148
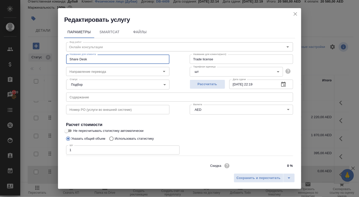
drag, startPoint x: 93, startPoint y: 60, endPoint x: 37, endPoint y: 52, distance: 55.7
click at [37, 52] on div "Редактировать услугу Параметры SmartCat Файлы Вид работ Онлайн консультации Вид…" at bounding box center [179, 98] width 359 height 197
paste input "Trade license"
click at [256, 175] on span "Сохранить и пересчитать" at bounding box center [259, 178] width 44 height 6
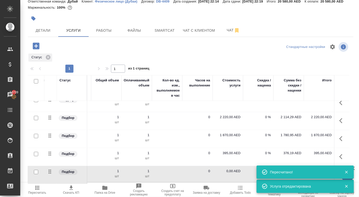
click at [37, 189] on icon "button" at bounding box center [37, 188] width 4 height 4
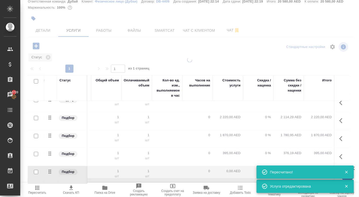
click at [37, 189] on icon "button" at bounding box center [37, 188] width 4 height 4
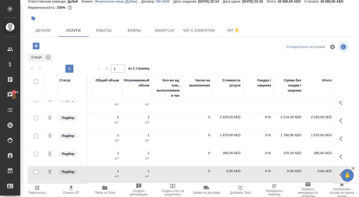
scroll to position [0, 0]
click at [339, 94] on td at bounding box center [341, 85] width 15 height 18
click at [337, 172] on button "button" at bounding box center [343, 175] width 12 height 12
click at [320, 172] on icon "button" at bounding box center [323, 174] width 7 height 7
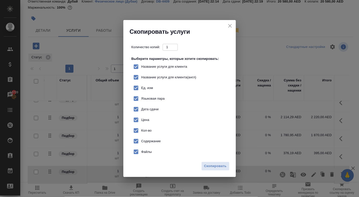
click at [156, 120] on div "Цена" at bounding box center [182, 120] width 96 height 11
click at [147, 120] on span "Цена" at bounding box center [145, 119] width 8 height 5
click at [141, 120] on input "Цена" at bounding box center [136, 120] width 11 height 11
click at [209, 169] on span "Скопировать" at bounding box center [215, 166] width 23 height 6
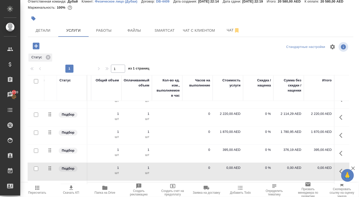
click at [335, 90] on td at bounding box center [341, 82] width 15 height 18
click at [338, 168] on div at bounding box center [342, 171] width 10 height 12
click at [337, 172] on button "button" at bounding box center [343, 171] width 12 height 12
click at [312, 174] on icon "button" at bounding box center [314, 171] width 5 height 5
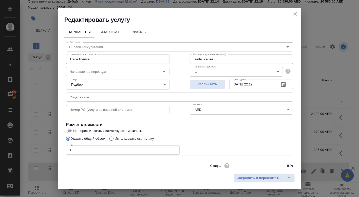
click at [292, 14] on icon "close" at bounding box center [295, 14] width 6 height 6
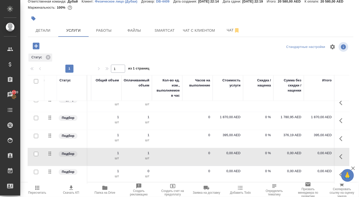
scroll to position [47, 156]
click at [337, 170] on button "button" at bounding box center [343, 175] width 12 height 12
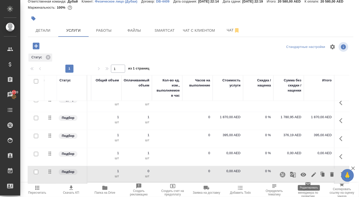
click at [311, 176] on icon "button" at bounding box center [314, 175] width 6 height 6
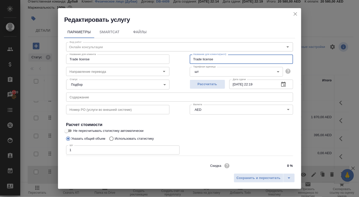
drag, startPoint x: 217, startPoint y: 63, endPoint x: 180, endPoint y: 62, distance: 37.0
click at [180, 62] on div "Вид работ [PERSON_NAME] консультации Вид работ Название для клиента Trade licen…" at bounding box center [179, 112] width 231 height 148
click at [294, 17] on icon "close" at bounding box center [295, 14] width 6 height 6
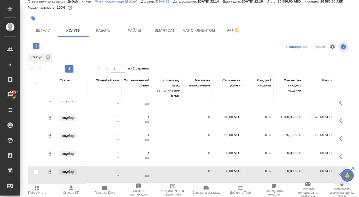
click at [342, 158] on icon "button" at bounding box center [341, 156] width 3 height 5
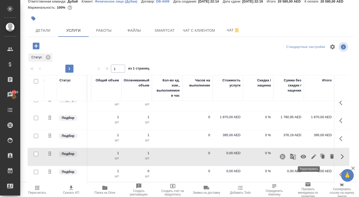
click at [312, 157] on icon "button" at bounding box center [314, 156] width 5 height 5
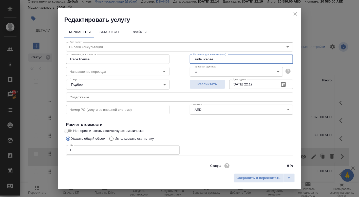
drag, startPoint x: 220, startPoint y: 60, endPoint x: 172, endPoint y: 50, distance: 49.6
click at [172, 50] on div "Название для клиента Trade license Название для клиента Название для клиента(ан…" at bounding box center [179, 58] width 247 height 32
paste input "DRA – NOC"
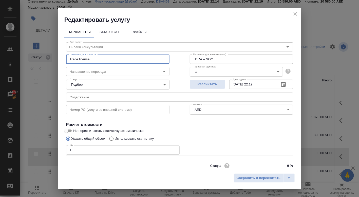
drag, startPoint x: 104, startPoint y: 58, endPoint x: 47, endPoint y: 57, distance: 57.8
click at [47, 58] on div "Редактировать услугу Параметры SmartCat Файлы Вид работ Онлайн консультации Вид…" at bounding box center [179, 98] width 359 height 197
paste input "DRA – NOC"
click at [246, 177] on span "Сохранить и пересчитать" at bounding box center [259, 178] width 44 height 6
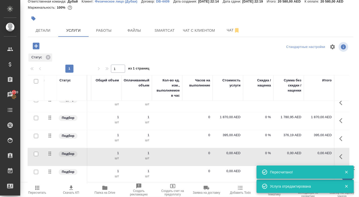
click at [228, 152] on p "0,00 AED" at bounding box center [227, 153] width 25 height 5
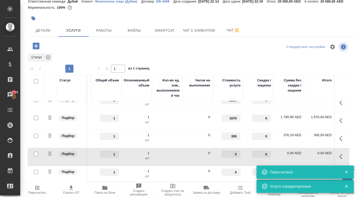
click at [228, 152] on input "0" at bounding box center [231, 154] width 19 height 7
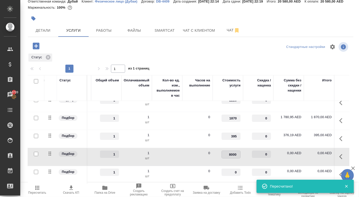
scroll to position [0, 0]
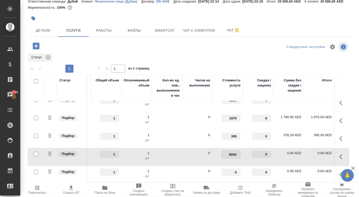
click at [172, 56] on div "Статус" at bounding box center [189, 57] width 322 height 9
click at [69, 43] on span "Сохранить и пересчитать" at bounding box center [72, 46] width 44 height 6
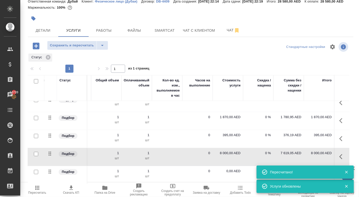
click at [69, 43] on span "Сохранить и пересчитать" at bounding box center [72, 46] width 44 height 6
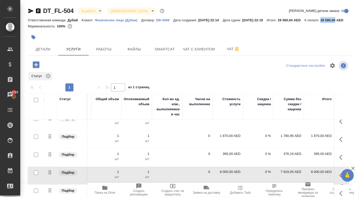
drag, startPoint x: 95, startPoint y: 26, endPoint x: 110, endPoint y: 26, distance: 15.2
click at [321, 22] on p "28 580,00 AED" at bounding box center [334, 20] width 27 height 4
copy div "К оплате: 28 580,00"
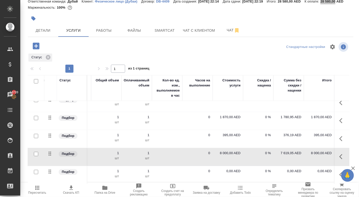
scroll to position [27, 0]
click at [338, 76] on td at bounding box center [341, 67] width 15 height 18
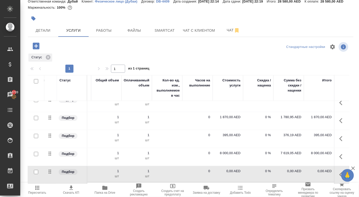
click at [338, 172] on button "button" at bounding box center [343, 175] width 12 height 12
click at [312, 174] on icon "button" at bounding box center [314, 174] width 5 height 5
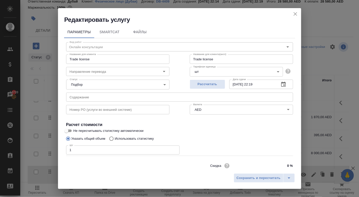
click at [295, 15] on icon "close" at bounding box center [295, 14] width 6 height 6
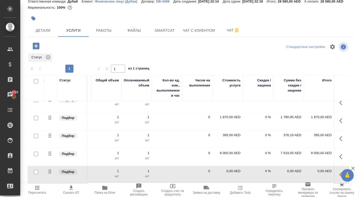
click at [228, 171] on p "0,00 AED" at bounding box center [227, 171] width 25 height 5
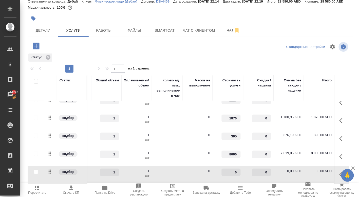
click at [228, 171] on input "0" at bounding box center [231, 172] width 19 height 7
click at [225, 55] on div "Статус" at bounding box center [189, 57] width 322 height 9
click at [70, 45] on span "Сохранить и пересчитать" at bounding box center [72, 46] width 44 height 6
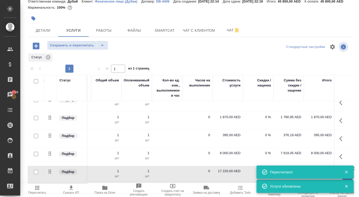
click at [70, 45] on span "Сохранить и пересчитать" at bounding box center [72, 46] width 44 height 6
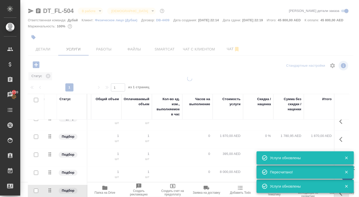
scroll to position [0, 0]
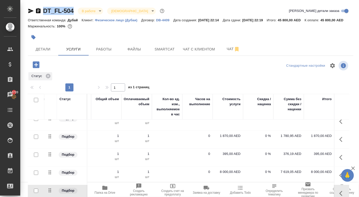
drag, startPoint x: 43, startPoint y: 9, endPoint x: 75, endPoint y: 10, distance: 31.7
click at [75, 10] on div "DT_FL-504 В работе inProgress Святая троица holyTrinity" at bounding box center [97, 11] width 138 height 8
copy div "DT_FL-504"
